Goal: Information Seeking & Learning: Understand process/instructions

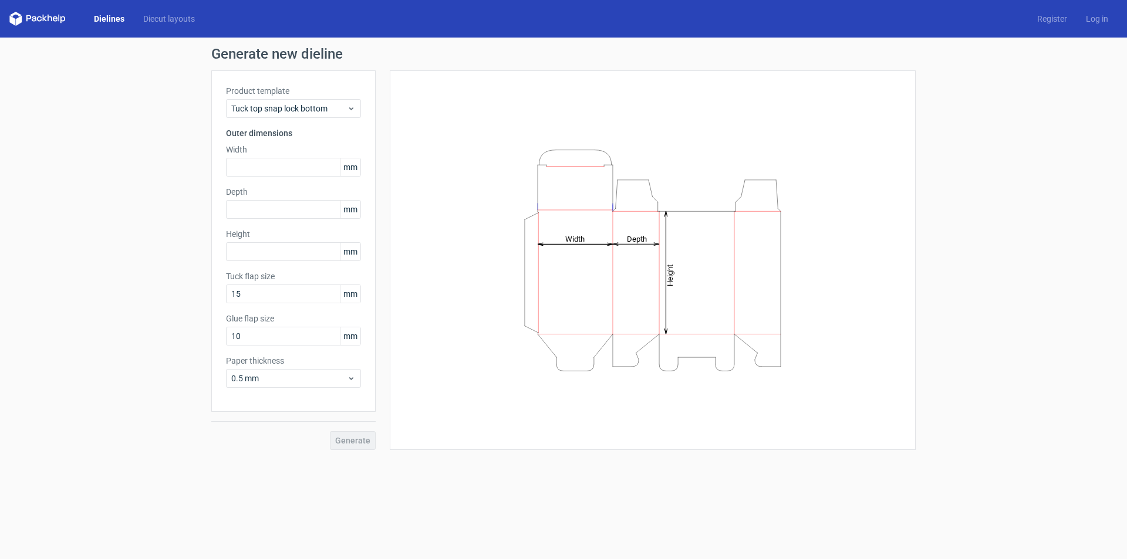
drag, startPoint x: 668, startPoint y: 156, endPoint x: 673, endPoint y: 113, distance: 42.5
click at [673, 113] on div "Height Depth Width" at bounding box center [652, 260] width 496 height 350
click at [1055, 16] on link "Register" at bounding box center [1052, 19] width 49 height 12
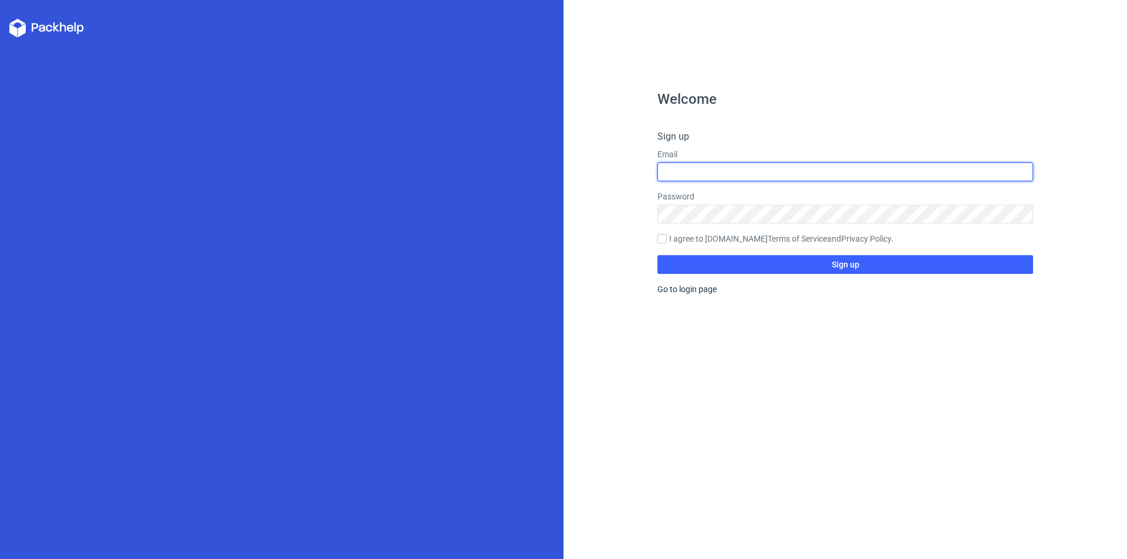
click at [749, 171] on input "text" at bounding box center [845, 172] width 376 height 19
type input "[EMAIL_ADDRESS][DOMAIN_NAME]"
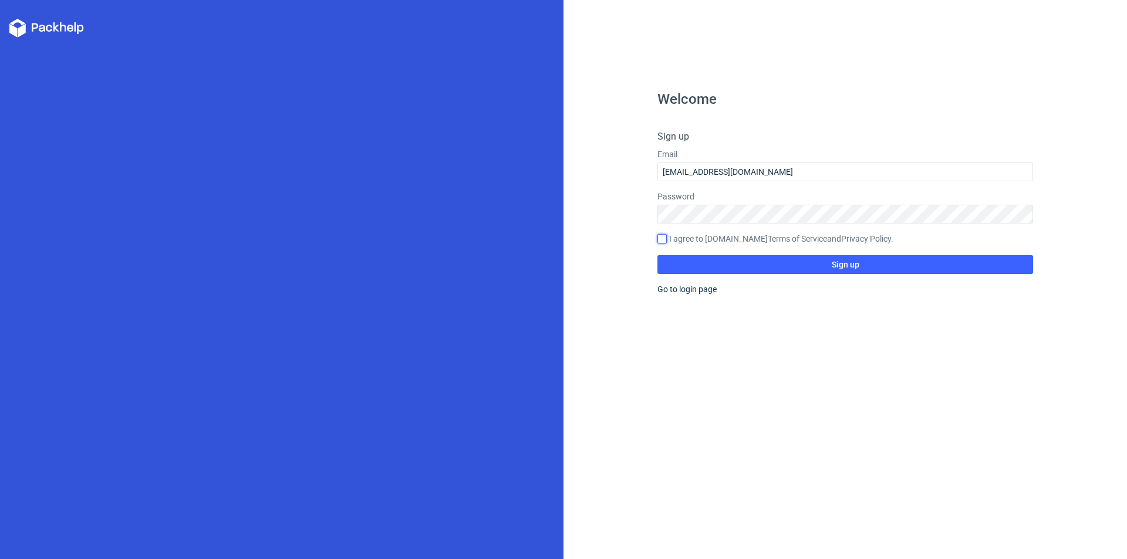
click at [663, 234] on input "I agree to [DOMAIN_NAME] Terms of Service and Privacy Policy ." at bounding box center [661, 238] width 9 height 9
checkbox input "true"
click at [710, 268] on button "Sign up" at bounding box center [845, 264] width 376 height 19
click at [677, 283] on div "Welcome Sign up Email [EMAIL_ADDRESS][DOMAIN_NAME] Password I agree to [DOMAIN_…" at bounding box center [845, 325] width 376 height 467
click at [677, 289] on link "Go to login page" at bounding box center [686, 289] width 59 height 9
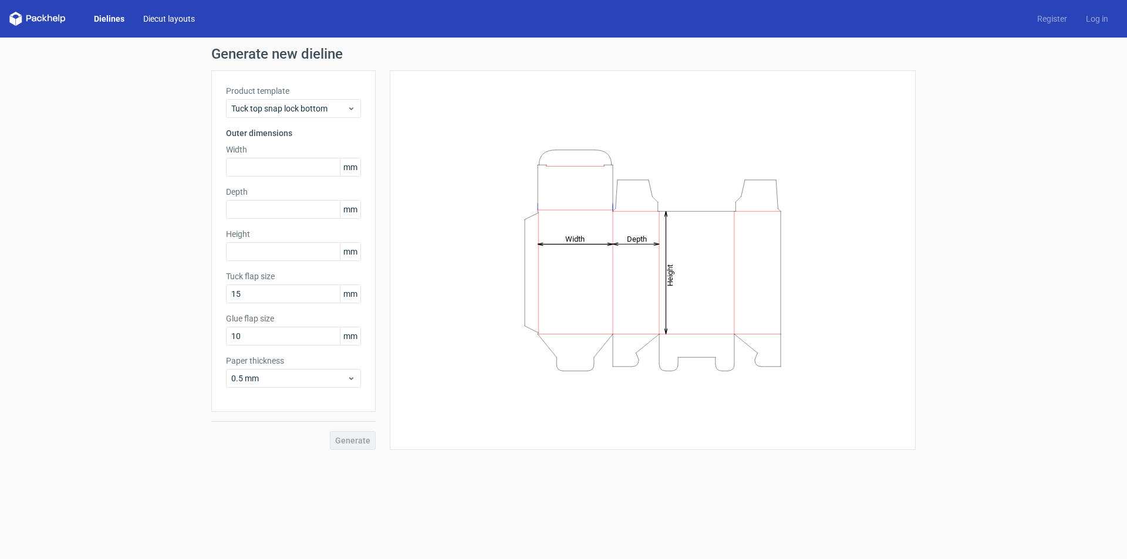
click at [177, 22] on link "Diecut layouts" at bounding box center [169, 19] width 70 height 12
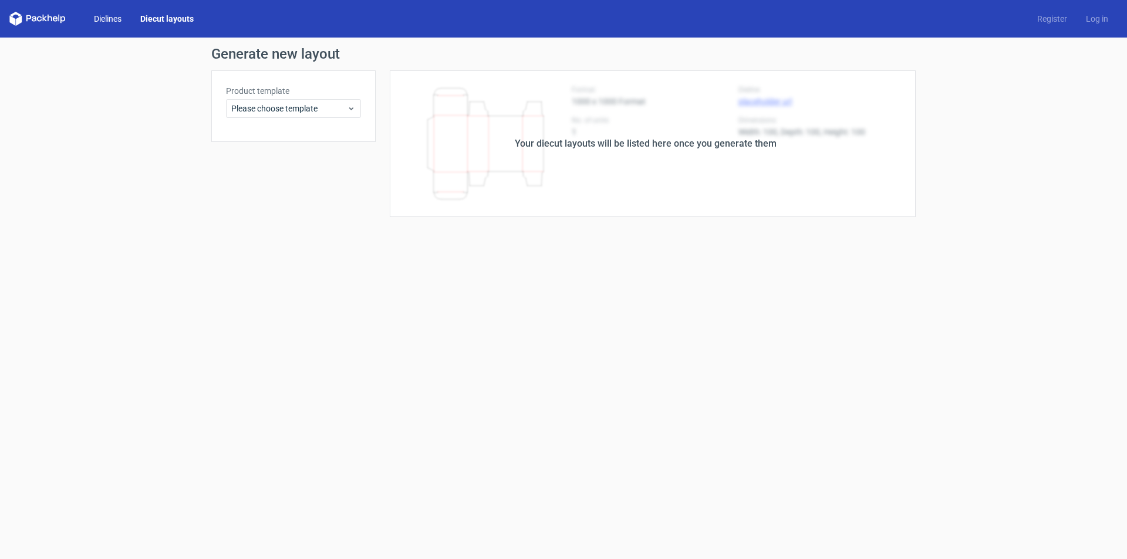
click at [120, 19] on link "Dielines" at bounding box center [108, 19] width 46 height 12
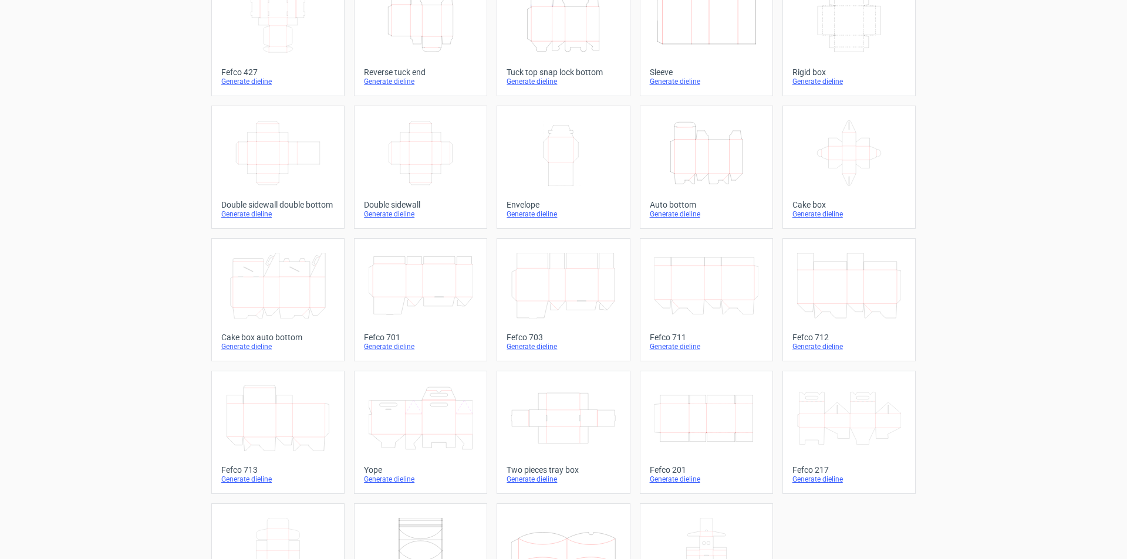
scroll to position [174, 0]
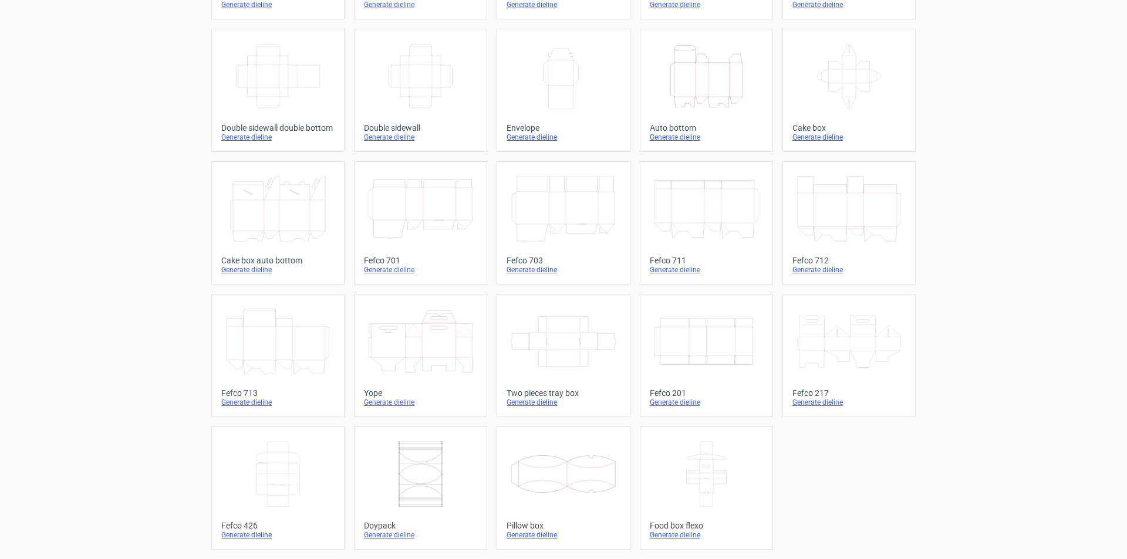
click at [839, 341] on icon at bounding box center [849, 342] width 104 height 66
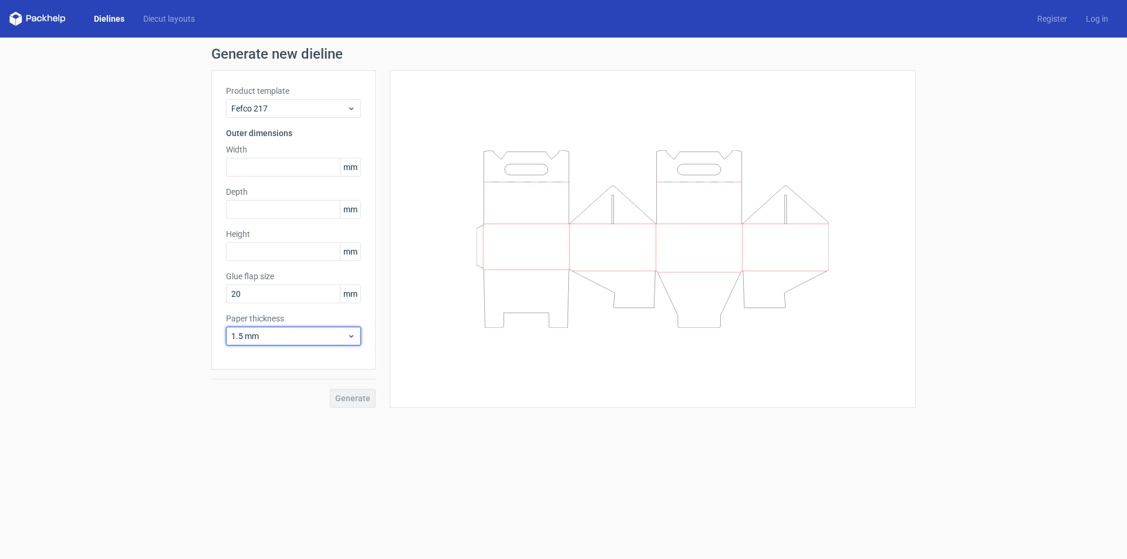
click at [352, 337] on icon at bounding box center [351, 336] width 9 height 9
click at [435, 225] on div at bounding box center [652, 239] width 496 height 308
click at [106, 21] on link "Dielines" at bounding box center [109, 19] width 49 height 12
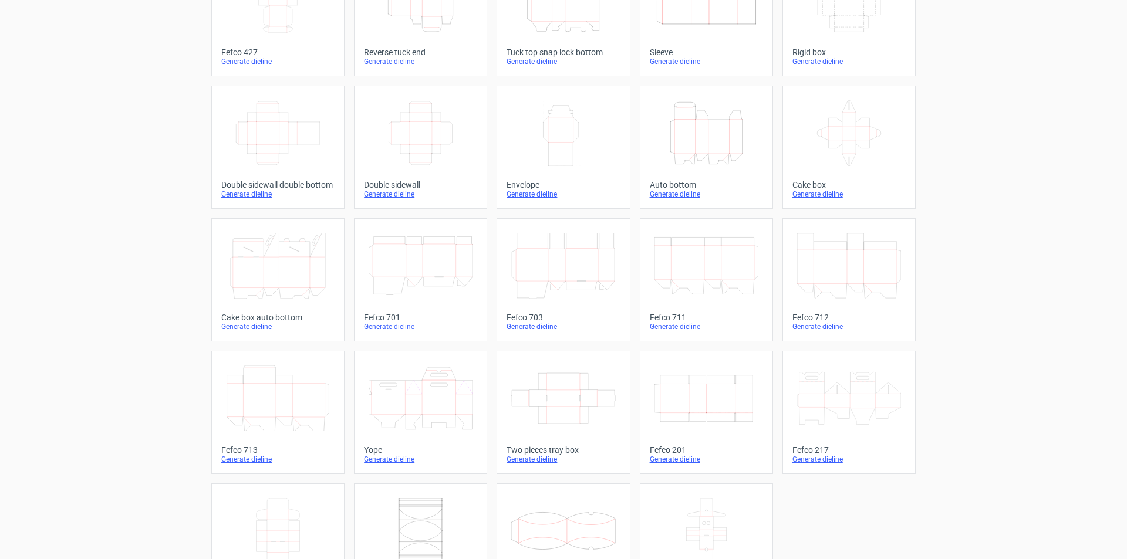
scroll to position [174, 0]
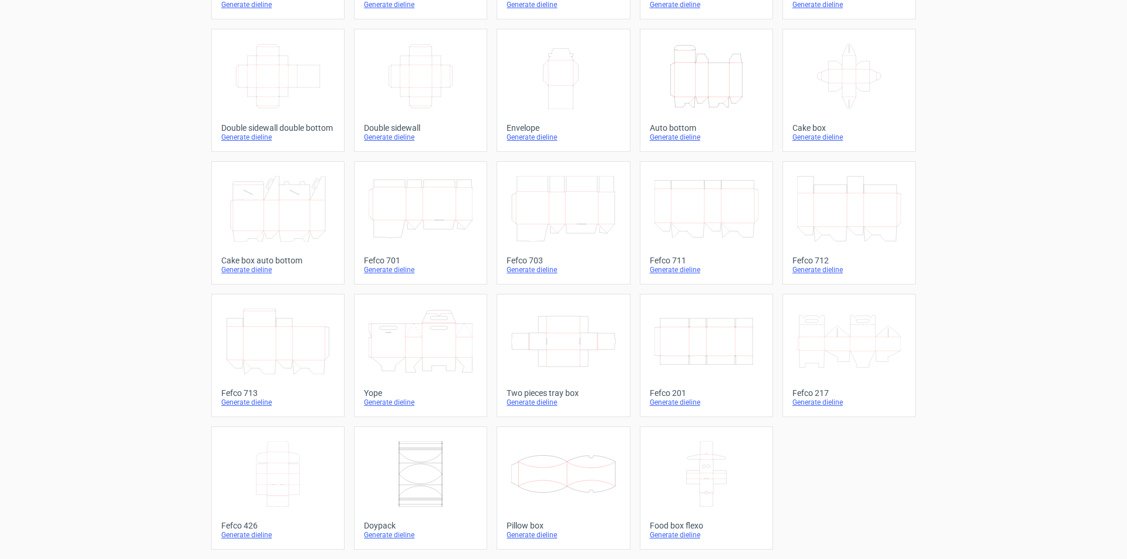
click at [555, 481] on icon at bounding box center [563, 474] width 104 height 66
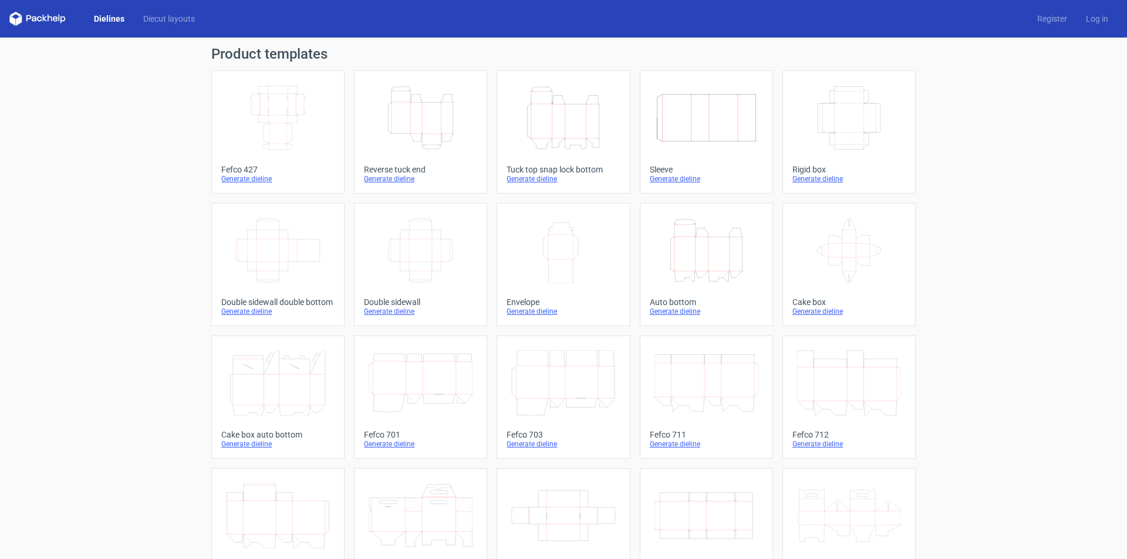
click at [39, 21] on icon at bounding box center [39, 18] width 5 height 5
click at [40, 19] on icon at bounding box center [37, 19] width 56 height 14
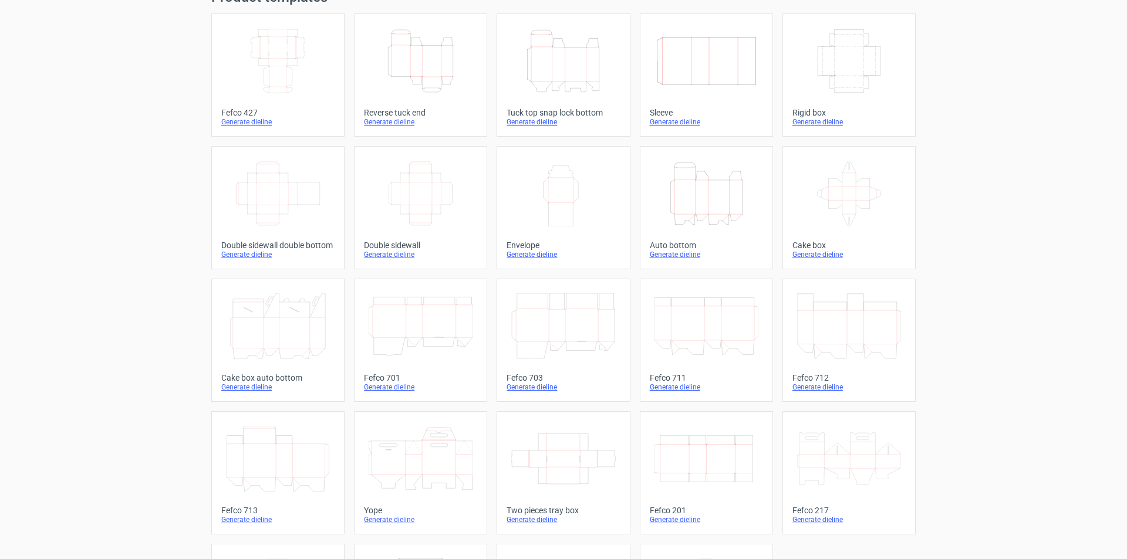
scroll to position [174, 0]
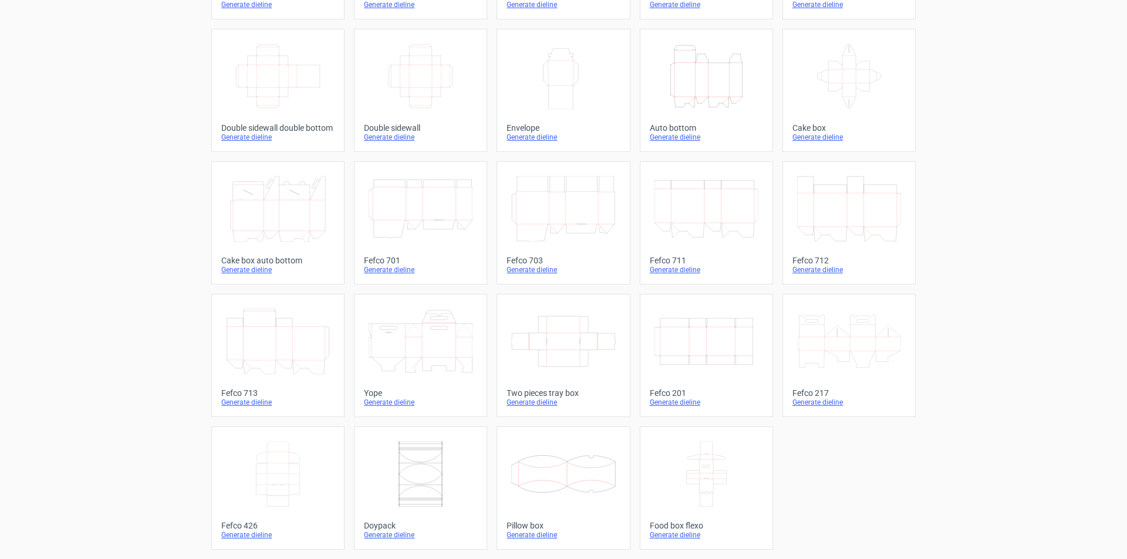
click at [675, 489] on icon at bounding box center [706, 474] width 104 height 66
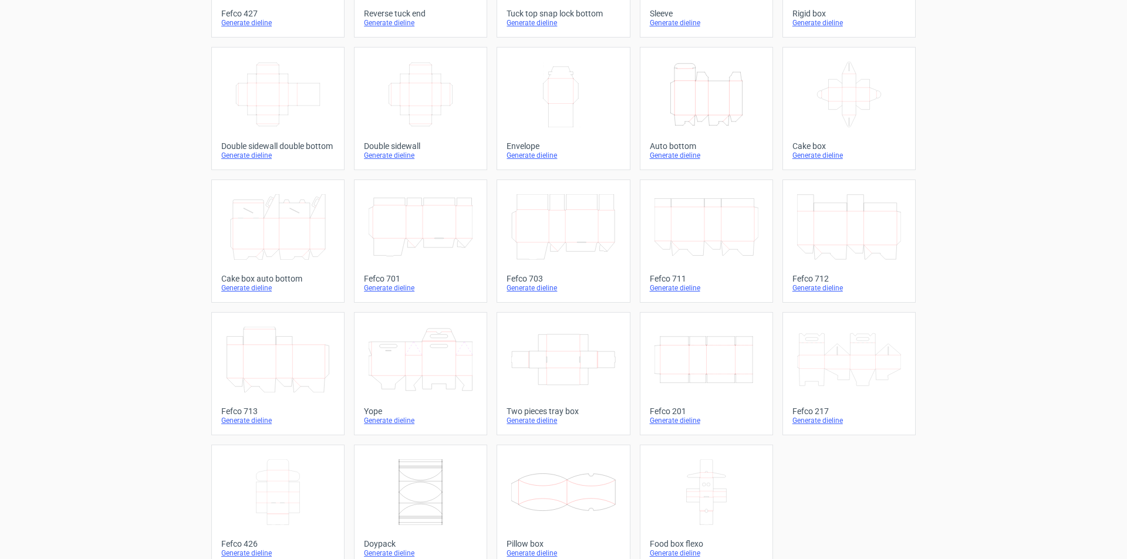
scroll to position [174, 0]
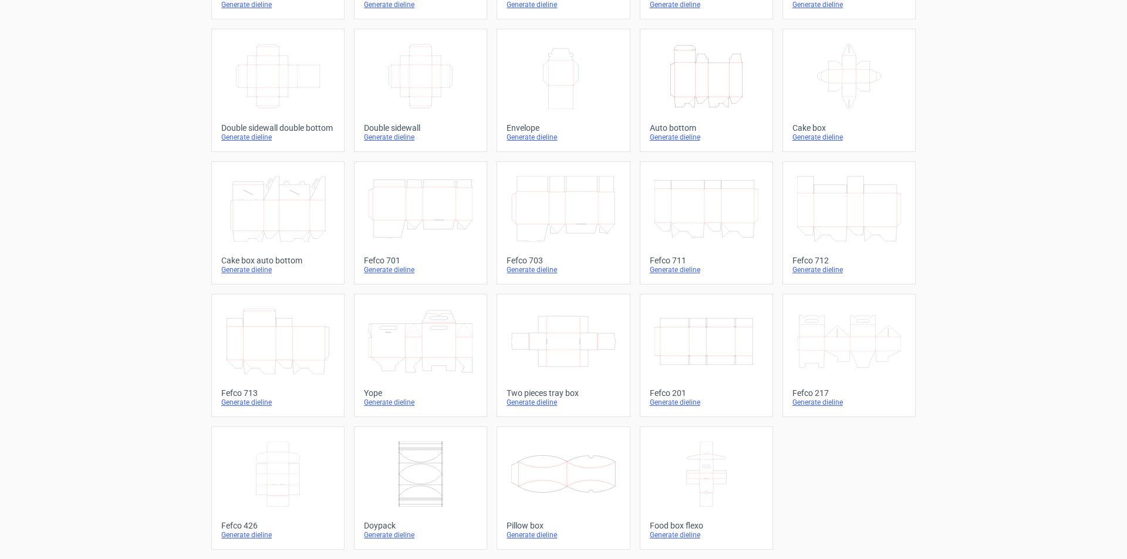
click at [285, 456] on icon at bounding box center [278, 474] width 104 height 66
